Goal: Task Accomplishment & Management: Complete application form

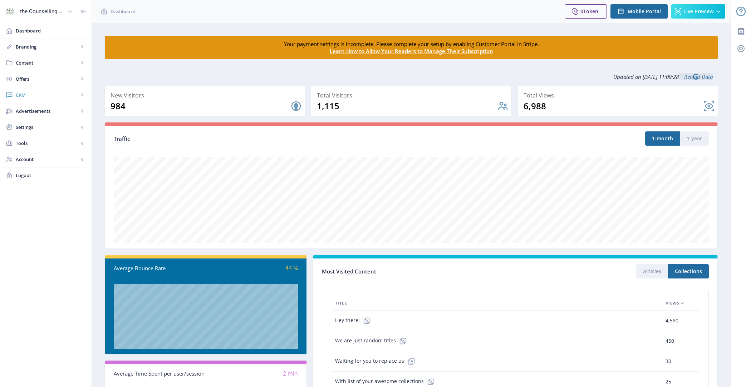
click at [63, 99] on link "CRM" at bounding box center [46, 95] width 92 height 16
click at [52, 138] on link "Advanced Analytics" at bounding box center [45, 143] width 77 height 16
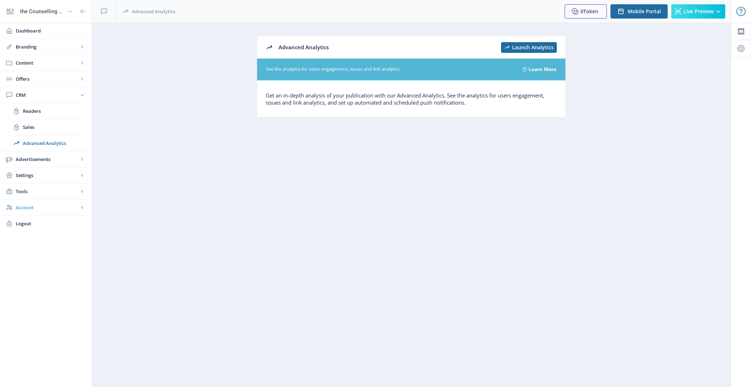
click at [46, 208] on span "Account" at bounding box center [47, 207] width 63 height 7
click at [51, 142] on span "Tools" at bounding box center [47, 143] width 63 height 7
click at [50, 132] on link "Settings" at bounding box center [46, 127] width 92 height 16
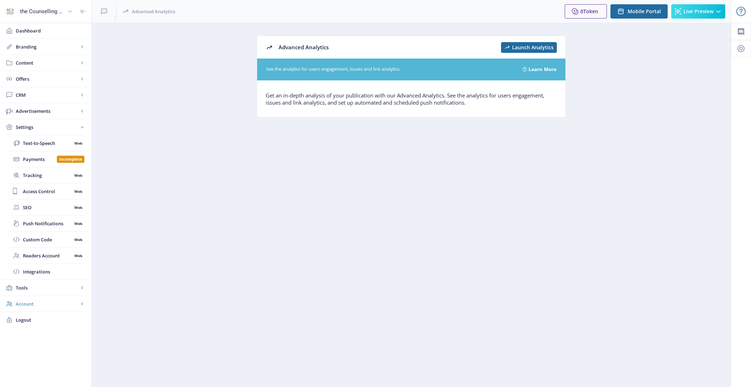
click at [53, 301] on span "Account" at bounding box center [47, 304] width 63 height 7
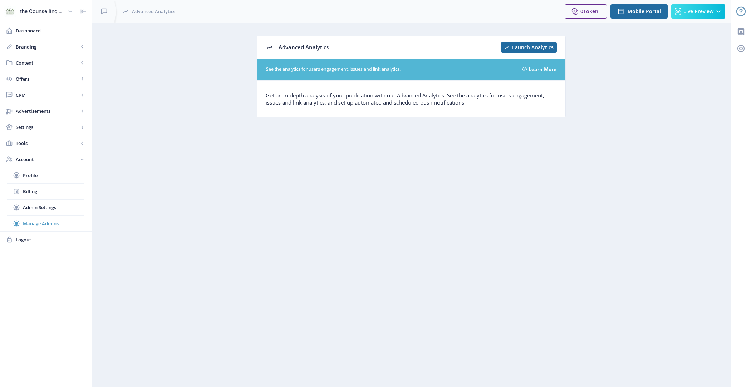
click at [44, 220] on span "Manage Admins" at bounding box center [53, 223] width 61 height 7
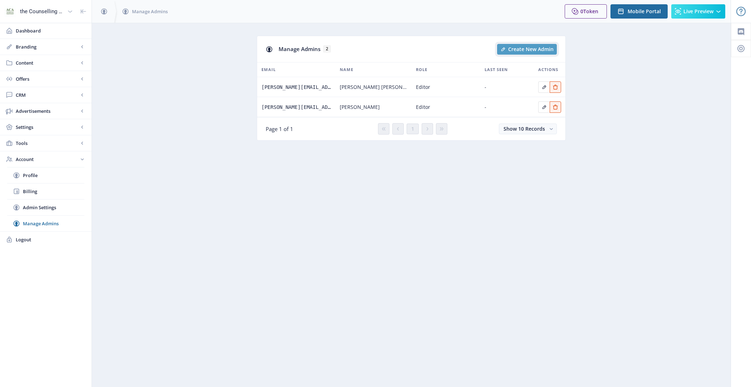
click at [529, 50] on span "Create New Admin" at bounding box center [530, 49] width 45 height 6
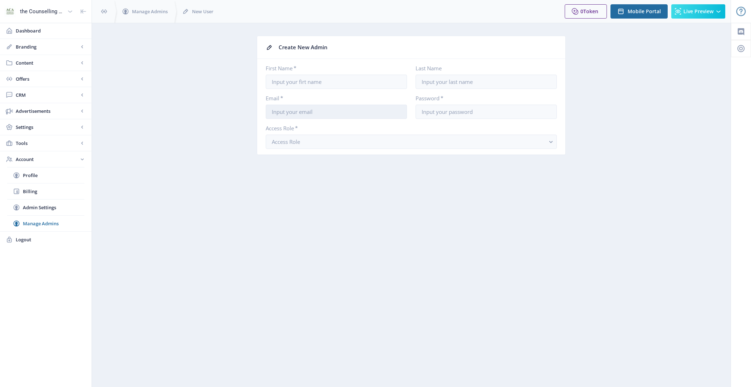
click at [311, 112] on input "Email *" at bounding box center [336, 112] width 141 height 14
paste input "[PERSON_NAME][EMAIL_ADDRESS][DOMAIN_NAME]"
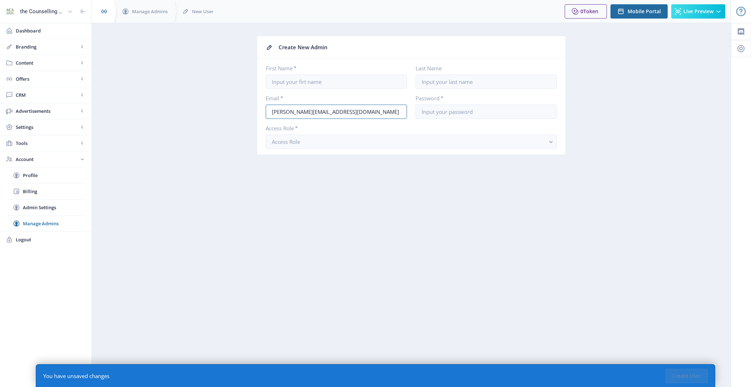
type input "[PERSON_NAME][EMAIL_ADDRESS][DOMAIN_NAME]"
click at [320, 70] on label "First Name *" at bounding box center [333, 68] width 135 height 7
click at [321, 85] on input "First Name *" at bounding box center [336, 82] width 141 height 14
paste input "[PERSON_NAME]"
type input "[PERSON_NAME]"
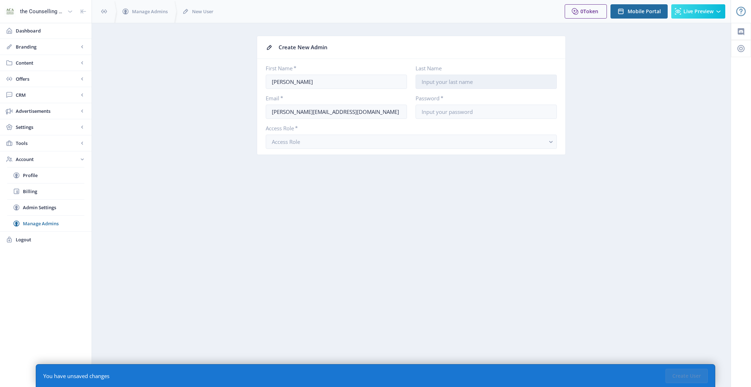
click at [484, 86] on input "Last Name" at bounding box center [485, 82] width 141 height 14
paste input "[PERSON_NAME]"
type input "[PERSON_NAME]"
click at [455, 231] on nb-layout-column "Create New Admin First Name * [PERSON_NAME] Last Name [PERSON_NAME] Email * [PE…" at bounding box center [411, 205] width 639 height 365
click at [396, 141] on button "Access Role" at bounding box center [411, 142] width 291 height 14
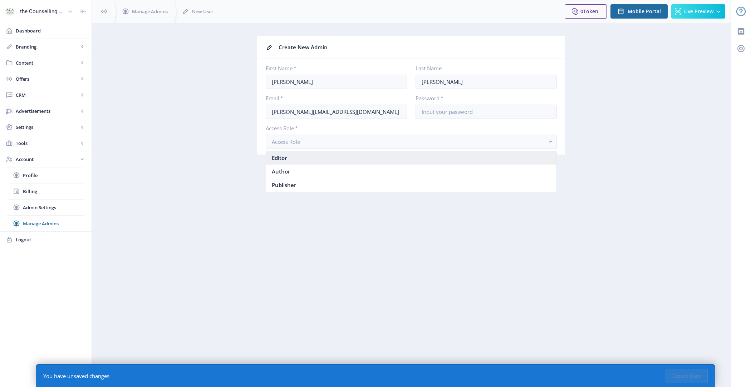
click at [388, 153] on nb-option "Editor" at bounding box center [411, 158] width 291 height 14
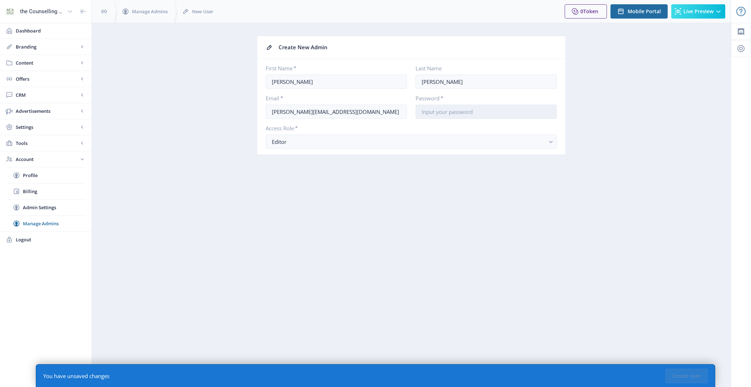
click at [450, 111] on input "Password *" at bounding box center [485, 112] width 141 height 14
type input "MagLoft123"
click at [677, 379] on button "Create User" at bounding box center [686, 376] width 42 height 14
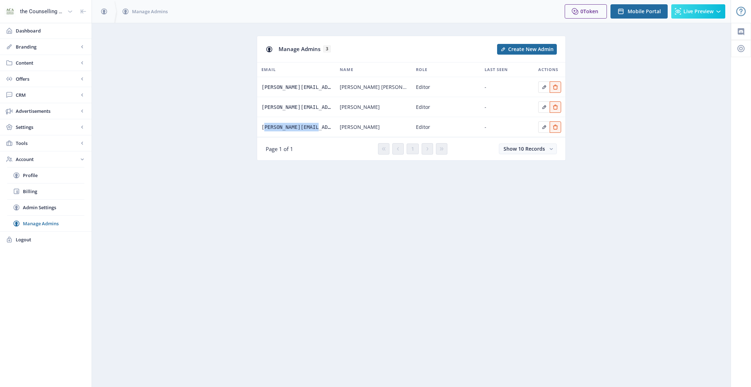
drag, startPoint x: 260, startPoint y: 126, endPoint x: 316, endPoint y: 127, distance: 56.1
click at [316, 127] on td "[PERSON_NAME][EMAIL_ADDRESS][DOMAIN_NAME]" at bounding box center [296, 127] width 78 height 20
copy span "[PERSON_NAME][EMAIL_ADDRESS][DOMAIN_NAME]"
click at [30, 236] on span "Logout" at bounding box center [51, 239] width 70 height 7
